Goal: Information Seeking & Learning: Learn about a topic

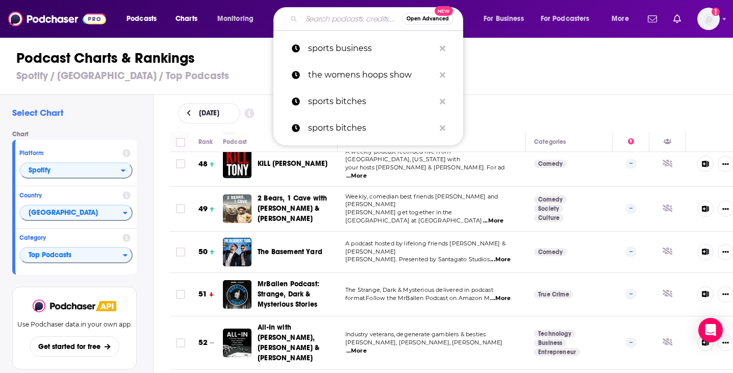
scroll to position [1991, 1]
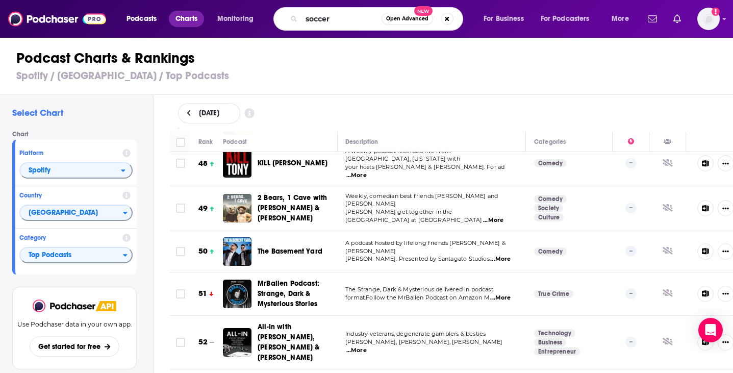
type input "soccer"
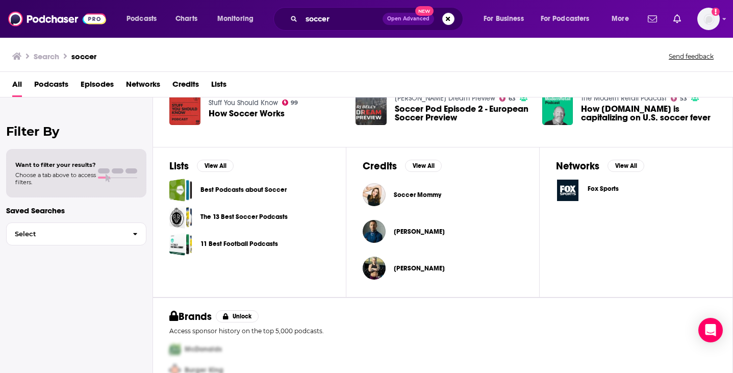
scroll to position [343, 0]
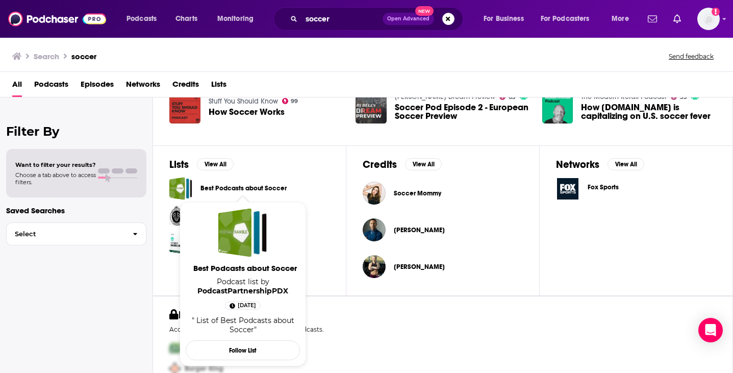
click at [224, 187] on link "Best Podcasts about Soccer" at bounding box center [244, 188] width 86 height 11
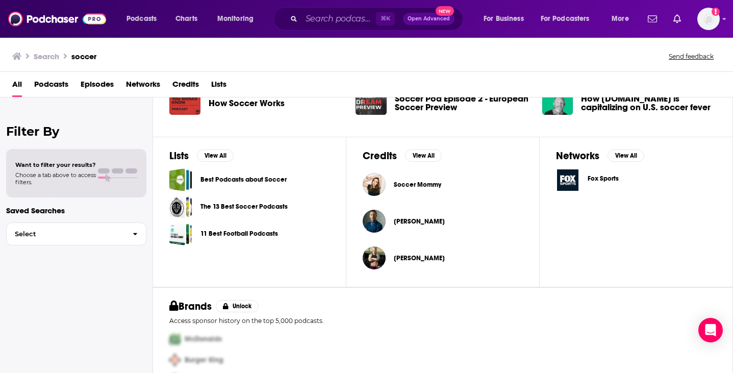
scroll to position [354, 0]
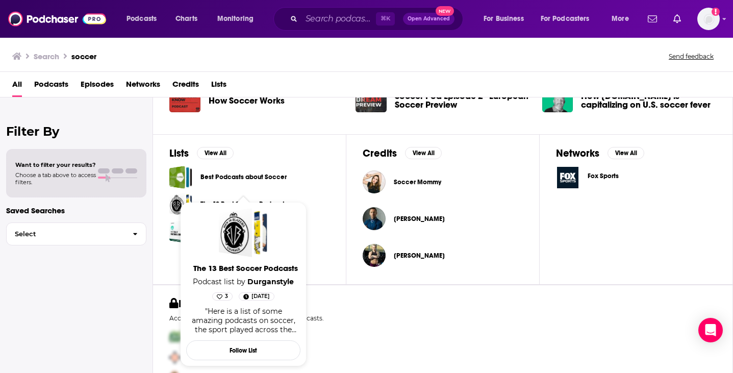
click at [229, 206] on span "The 13 Best Soccer Podcasts Podcast list by Durganstyle 3 [DATE] "Here is a lis…" at bounding box center [243, 284] width 114 height 164
click at [245, 197] on span "The 13 Best Soccer Podcasts Podcast list by Durganstyle 3 [DATE] "Here is a lis…" at bounding box center [243, 284] width 127 height 177
click at [311, 196] on div "The 13 Best Soccer Podcasts" at bounding box center [249, 204] width 160 height 23
click at [266, 206] on span "The 13 Best Soccer Podcasts Podcast list by Durganstyle 3 [DATE] "Here is a lis…" at bounding box center [243, 284] width 114 height 164
click at [168, 204] on div "Lists View All Best Podcasts about Soccer The 13 Best Soccer Podcasts 11 Best F…" at bounding box center [249, 209] width 193 height 151
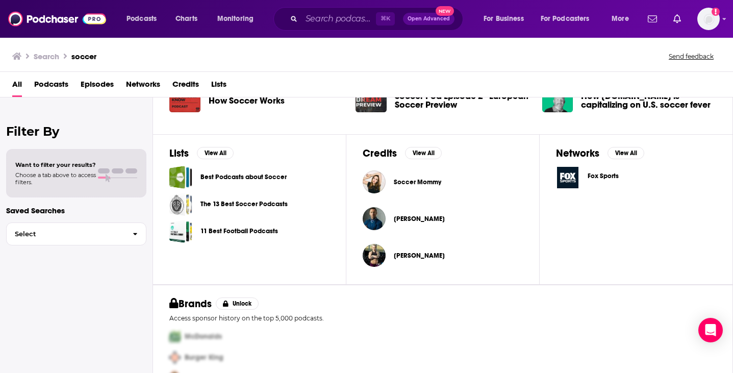
click at [171, 202] on div "Podcasts Charts Monitoring ⌘ K Open Advanced New For Business For Podcasters Mo…" at bounding box center [366, 186] width 733 height 373
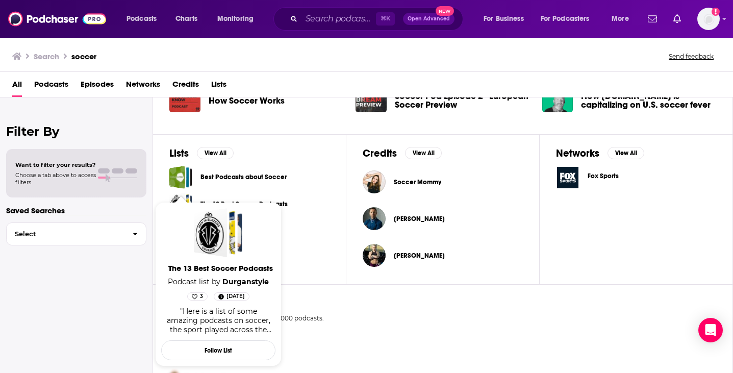
click at [175, 200] on span "The 13 Best Soccer Podcasts Podcast list by Durganstyle 3 [DATE] "Here is a lis…" at bounding box center [218, 284] width 127 height 177
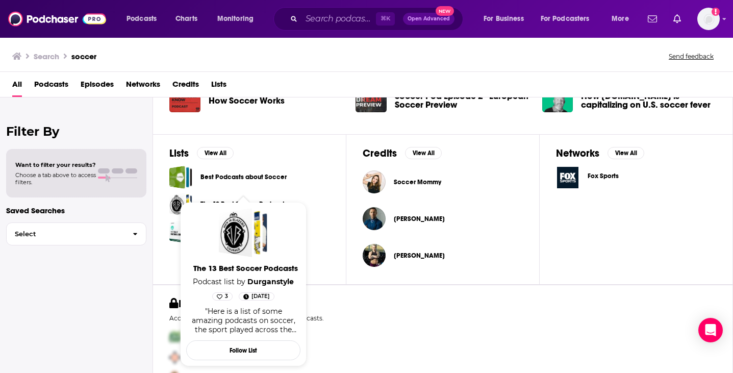
click at [284, 205] on span "The 13 Best Soccer Podcasts Podcast list by Durganstyle 3 [DATE] "Here is a lis…" at bounding box center [243, 284] width 114 height 164
click at [235, 231] on div "The 13 Best Soccer Podcasts" at bounding box center [235, 232] width 33 height 49
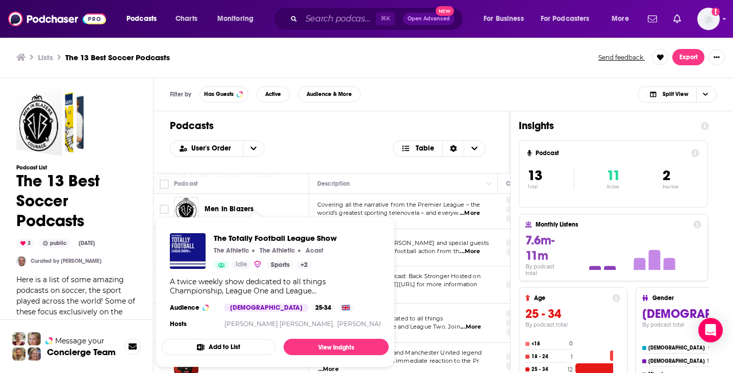
scroll to position [32, 0]
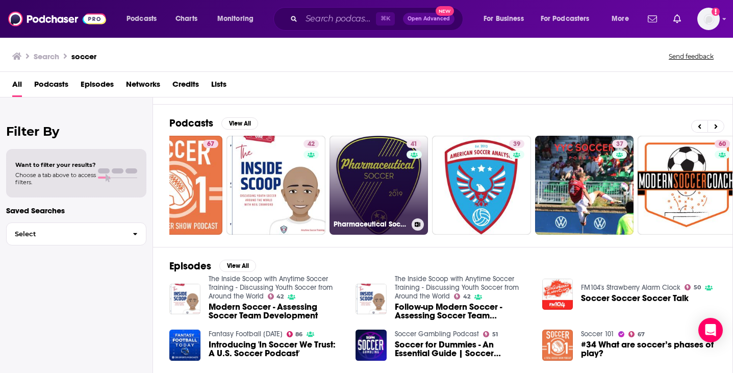
scroll to position [0, 374]
